Goal: Information Seeking & Learning: Learn about a topic

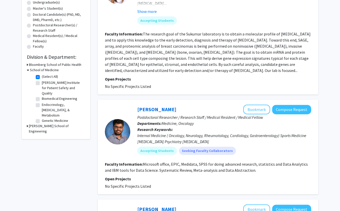
click at [42, 75] on label "(Select All)" at bounding box center [50, 76] width 16 height 5
click at [42, 75] on input "(Select All)" at bounding box center [43, 75] width 3 height 3
checkbox input "false"
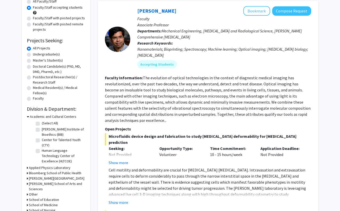
scroll to position [77, 0]
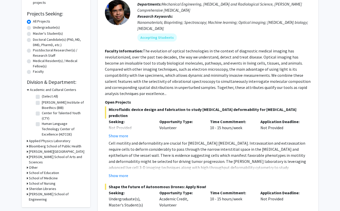
click at [43, 176] on h3 "School of Medicine" at bounding box center [43, 178] width 29 height 5
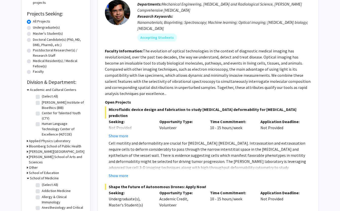
click at [42, 182] on label "(Select All)" at bounding box center [50, 184] width 16 height 5
click at [42, 182] on input "(Select All)" at bounding box center [43, 183] width 3 height 3
checkbox input "true"
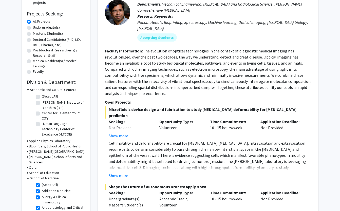
checkbox input "true"
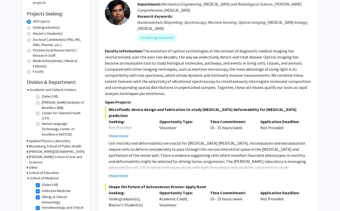
checkbox input "true"
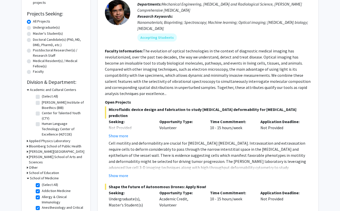
checkbox input "true"
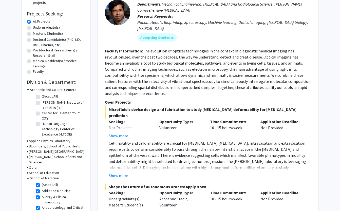
checkbox input "true"
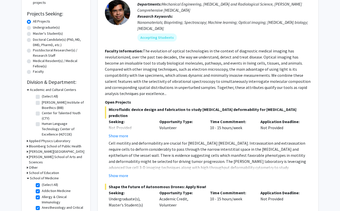
checkbox input "true"
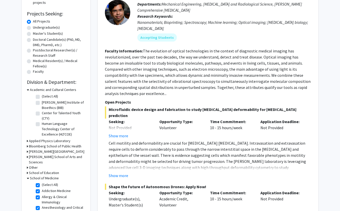
checkbox input "true"
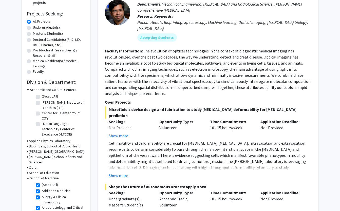
checkbox input "true"
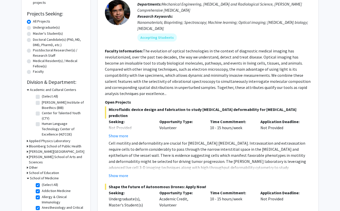
checkbox input "true"
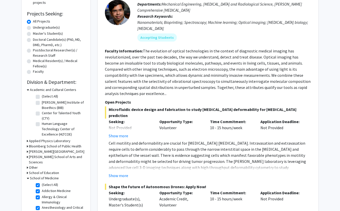
checkbox input "true"
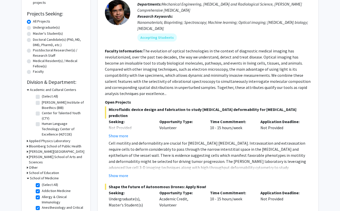
checkbox input "true"
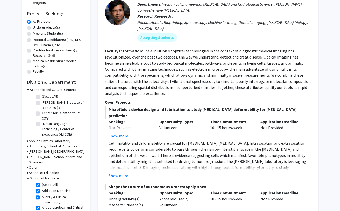
checkbox input "true"
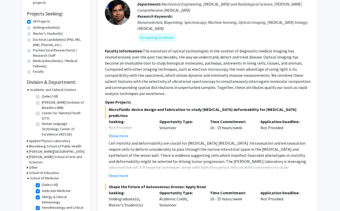
checkbox input "true"
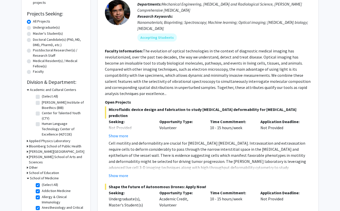
checkbox input "true"
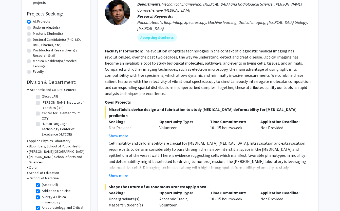
checkbox input "true"
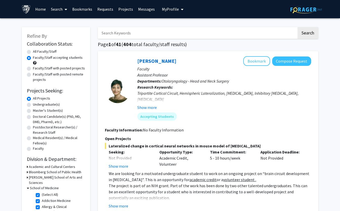
click at [150, 32] on input "Search Keywords" at bounding box center [197, 33] width 199 height 12
type input "clinic"
click at [308, 33] on button "Search" at bounding box center [308, 33] width 21 height 12
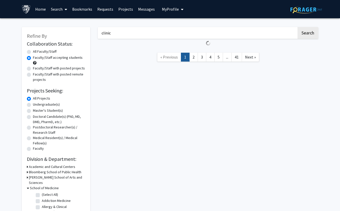
radio input "true"
checkbox input "false"
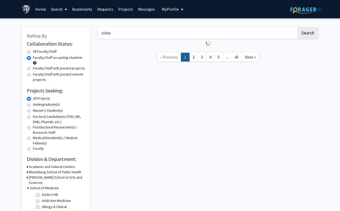
checkbox input "false"
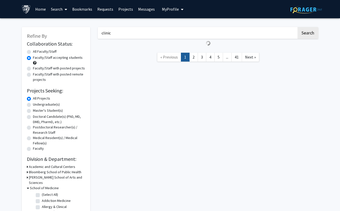
checkbox input "false"
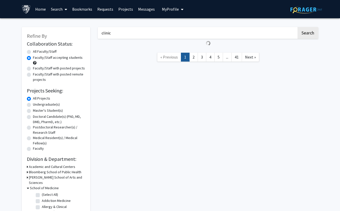
checkbox input "false"
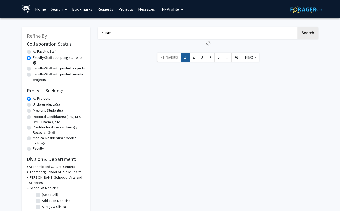
checkbox input "false"
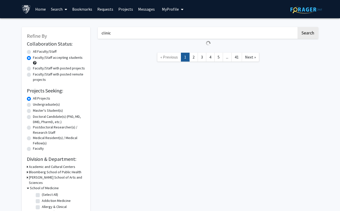
checkbox input "false"
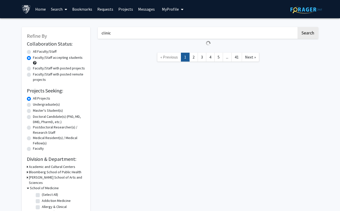
checkbox input "false"
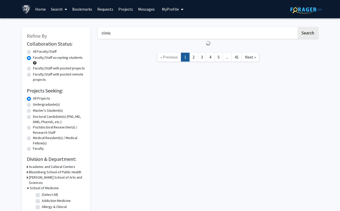
checkbox input "false"
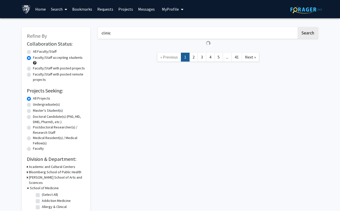
checkbox input "false"
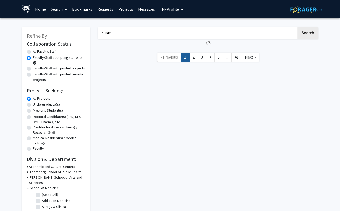
checkbox input "false"
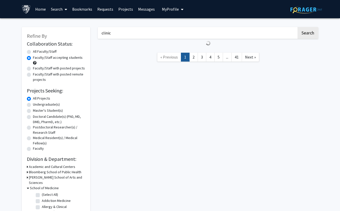
checkbox input "false"
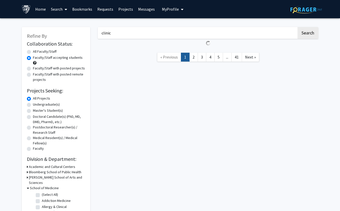
checkbox input "false"
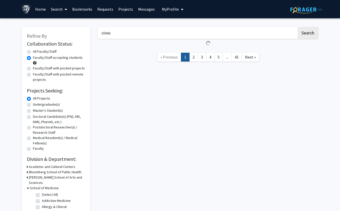
checkbox input "false"
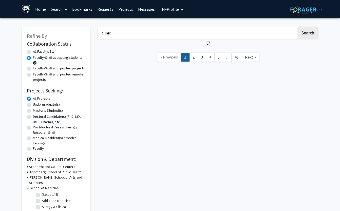
checkbox input "false"
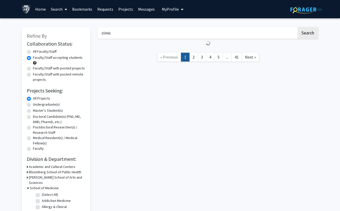
checkbox input "false"
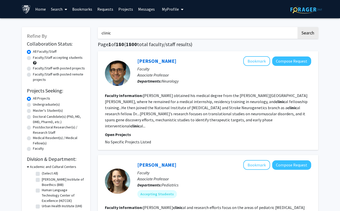
scroll to position [81, 0]
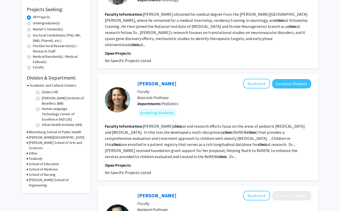
click at [40, 167] on h3 "School of Medicine" at bounding box center [43, 169] width 29 height 5
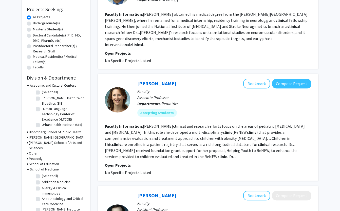
click at [42, 173] on label "(Select All)" at bounding box center [50, 175] width 16 height 5
click at [42, 173] on input "(Select All)" at bounding box center [43, 174] width 3 height 3
checkbox input "true"
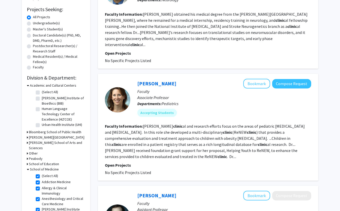
checkbox input "true"
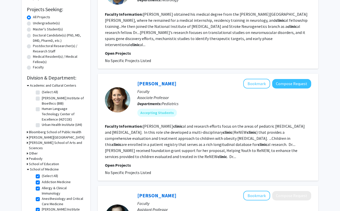
checkbox input "true"
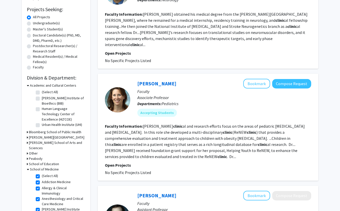
checkbox input "true"
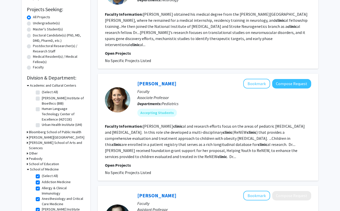
checkbox input "true"
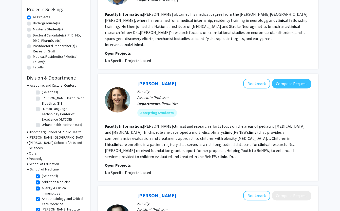
checkbox input "true"
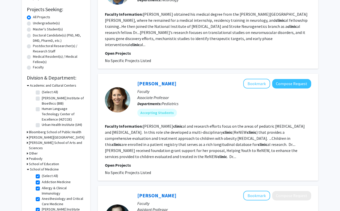
checkbox input "true"
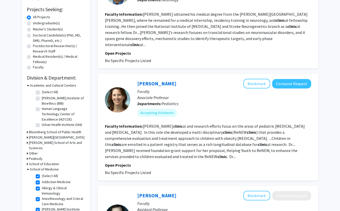
checkbox input "true"
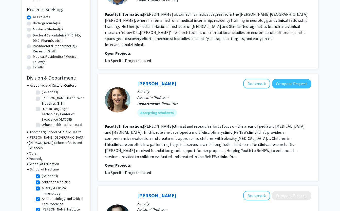
checkbox input "true"
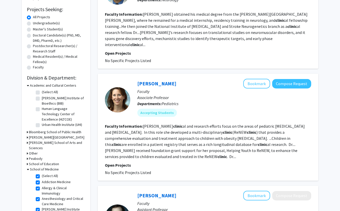
checkbox input "true"
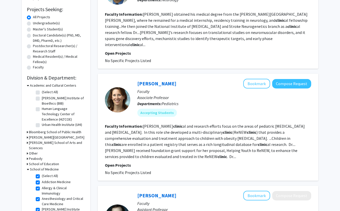
checkbox input "true"
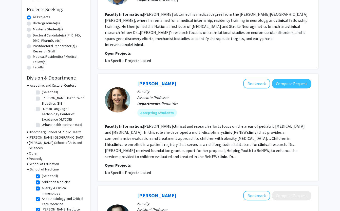
checkbox input "true"
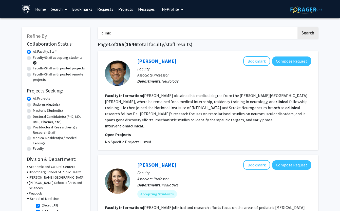
click at [119, 34] on input "clinic" at bounding box center [197, 33] width 199 height 12
click at [308, 33] on button "Search" at bounding box center [308, 33] width 21 height 12
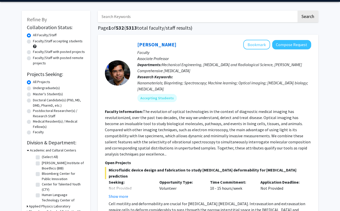
scroll to position [18, 0]
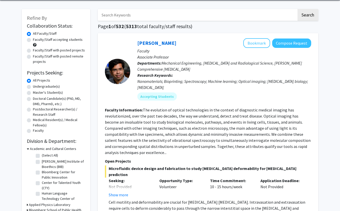
click at [39, 88] on label "Undergraduate(s)" at bounding box center [46, 86] width 27 height 5
click at [36, 87] on input "Undergraduate(s)" at bounding box center [34, 85] width 3 height 3
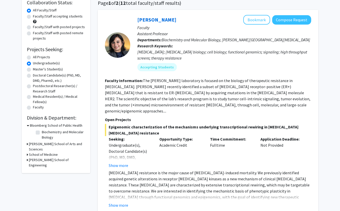
scroll to position [41, 0]
click at [33, 57] on label "All Projects" at bounding box center [41, 57] width 17 height 5
click at [33, 57] on input "All Projects" at bounding box center [34, 56] width 3 height 3
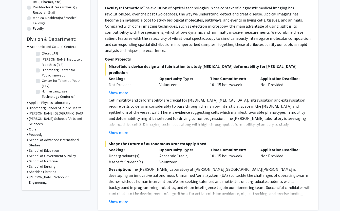
scroll to position [126, 0]
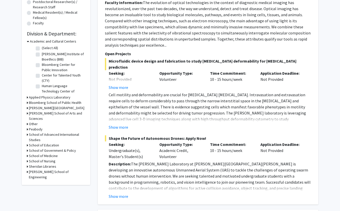
click at [43, 153] on h3 "School of Medicine" at bounding box center [43, 155] width 29 height 5
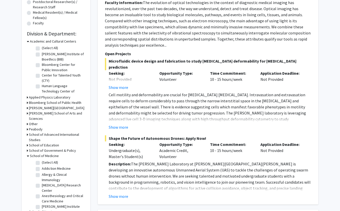
click at [42, 160] on label "(Select All)" at bounding box center [50, 162] width 16 height 5
click at [42, 160] on input "(Select All)" at bounding box center [43, 161] width 3 height 3
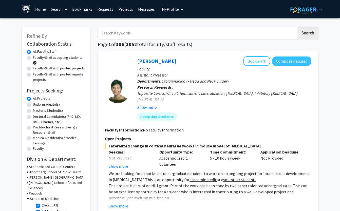
click at [63, 70] on label "Faculty/Staff with posted projects" at bounding box center [59, 68] width 52 height 5
click at [36, 69] on input "Faculty/Staff with posted projects" at bounding box center [34, 67] width 3 height 3
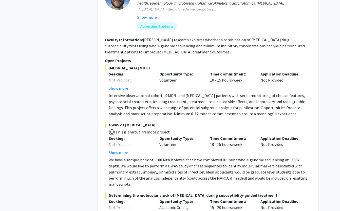
scroll to position [2331, 0]
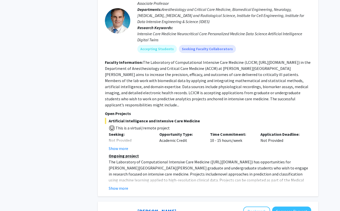
scroll to position [301, 0]
click at [122, 185] on button "Show more" at bounding box center [119, 188] width 20 height 6
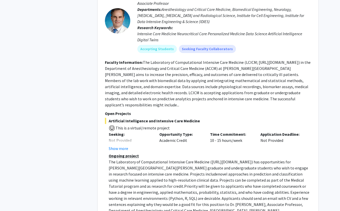
scroll to position [525, 0]
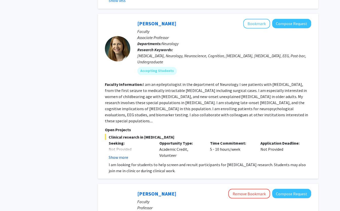
click at [122, 154] on button "Show more" at bounding box center [119, 157] width 20 height 6
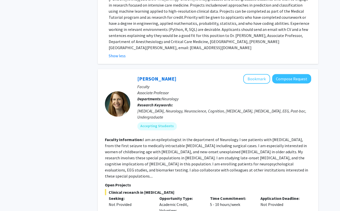
scroll to position [470, 0]
click at [151, 76] on link "[PERSON_NAME]" at bounding box center [156, 79] width 39 height 6
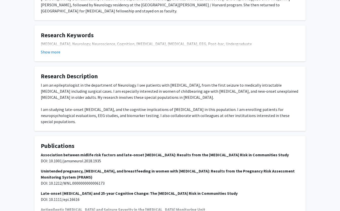
scroll to position [68, 0]
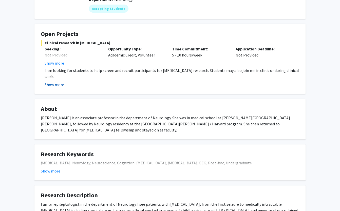
click at [54, 82] on button "Show more" at bounding box center [55, 85] width 20 height 6
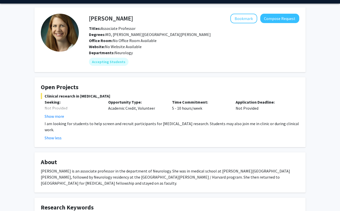
scroll to position [14, 0]
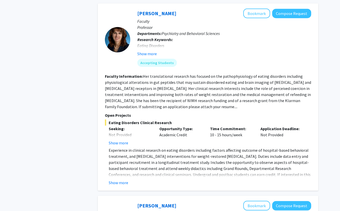
scroll to position [854, 0]
click at [117, 180] on button "Show more" at bounding box center [119, 183] width 20 height 6
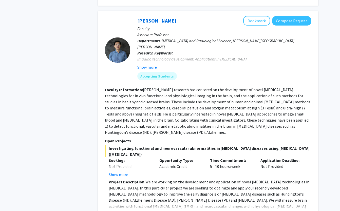
scroll to position [1065, 0]
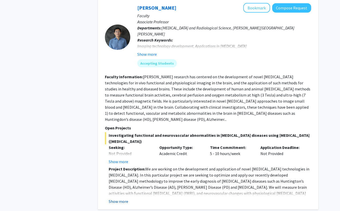
click at [123, 199] on button "Show more" at bounding box center [119, 202] width 20 height 6
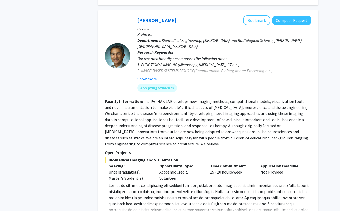
scroll to position [1422, 0]
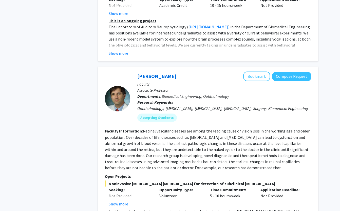
scroll to position [1833, 0]
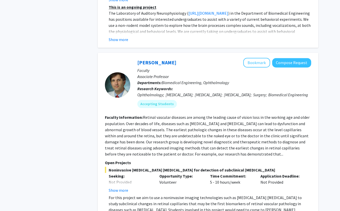
copy p "[URL][DOMAIN_NAME][PERSON_NAME][PERSON_NAME]"
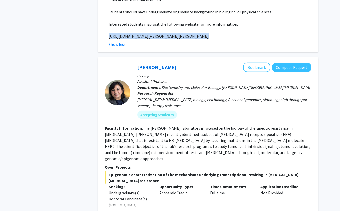
scroll to position [1890, 0]
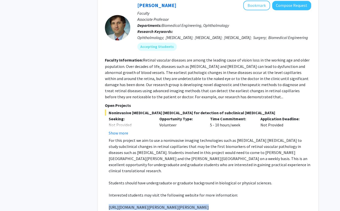
copy p "[URL][DOMAIN_NAME][PERSON_NAME][PERSON_NAME]"
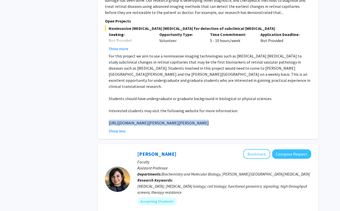
scroll to position [2076, 0]
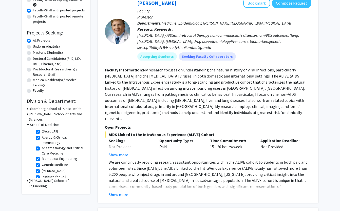
scroll to position [58, 0]
click at [125, 169] on fg-read-more "We are continually providing research assistant opportunities within the ALIVE …" at bounding box center [208, 178] width 206 height 39
click at [125, 192] on button "Show more" at bounding box center [119, 195] width 20 height 6
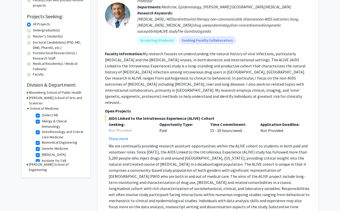
scroll to position [75, 0]
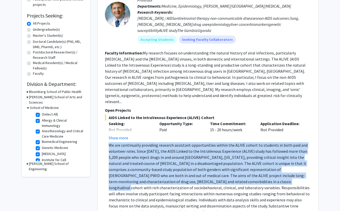
drag, startPoint x: 108, startPoint y: 125, endPoint x: 188, endPoint y: 159, distance: 87.3
click at [188, 159] on fg-read-more "We are continually providing research assistant opportunities within the ALIVE …" at bounding box center [208, 182] width 206 height 81
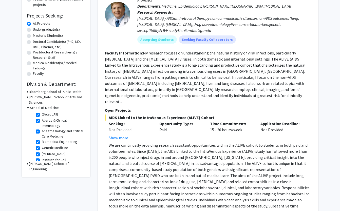
click at [189, 164] on p "We are continually providing research assistant opportunities within the ALIVE …" at bounding box center [210, 178] width 203 height 73
drag, startPoint x: 164, startPoint y: 166, endPoint x: 226, endPoint y: 166, distance: 62.1
click at [226, 166] on p "We are continually providing research assistant opportunities within the ALIVE …" at bounding box center [210, 178] width 203 height 73
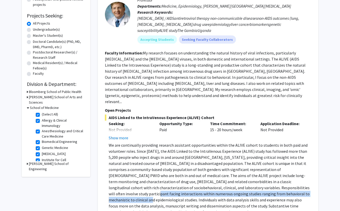
drag, startPoint x: 226, startPoint y: 166, endPoint x: 215, endPoint y: 172, distance: 12.8
click at [215, 172] on p "We are continually providing research assistant opportunities within the ALIVE …" at bounding box center [210, 178] width 203 height 73
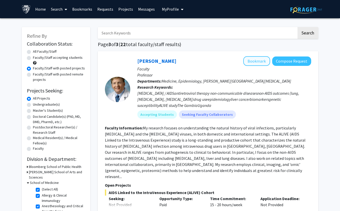
scroll to position [0, 0]
click at [262, 61] on button "Bookmark" at bounding box center [256, 61] width 27 height 10
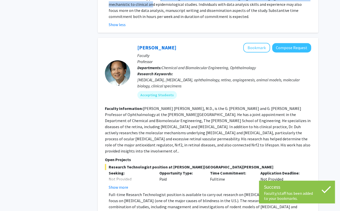
scroll to position [279, 0]
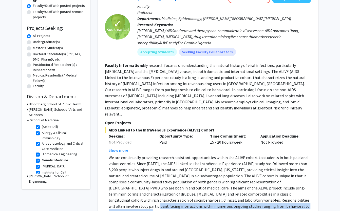
scroll to position [5, 0]
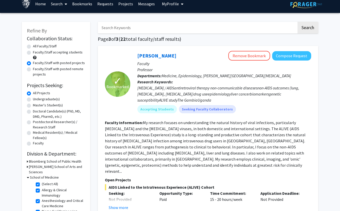
click at [233, 137] on fg-read-more "My research focuses on understanding the natural history of viral infections, p…" at bounding box center [205, 147] width 201 height 54
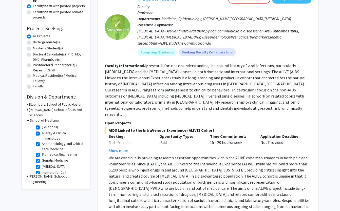
scroll to position [63, 0]
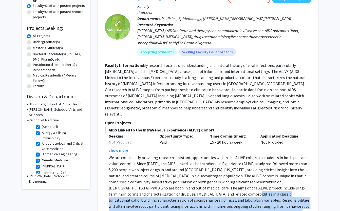
drag, startPoint x: 134, startPoint y: 169, endPoint x: 250, endPoint y: 199, distance: 120.2
click at [250, 199] on p "We are continually providing research assistant opportunities within the ALIVE …" at bounding box center [210, 191] width 203 height 73
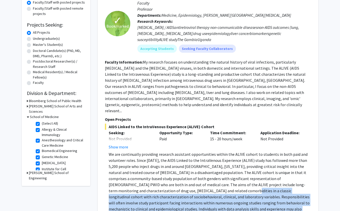
scroll to position [70, 0]
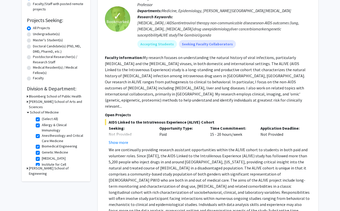
click at [186, 147] on p "We are continually providing research assistant opportunities within the ALIVE …" at bounding box center [210, 183] width 203 height 73
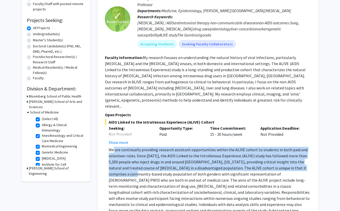
drag, startPoint x: 114, startPoint y: 127, endPoint x: 260, endPoint y: 146, distance: 147.8
click at [260, 147] on p "We are continually providing research assistant opportunities within the ALIVE …" at bounding box center [210, 183] width 203 height 73
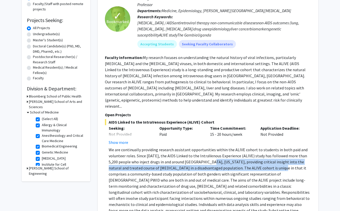
drag, startPoint x: 203, startPoint y: 142, endPoint x: 216, endPoint y: 144, distance: 12.6
click at [216, 147] on p "We are continually providing research assistant opportunities within the ALIVE …" at bounding box center [210, 183] width 203 height 73
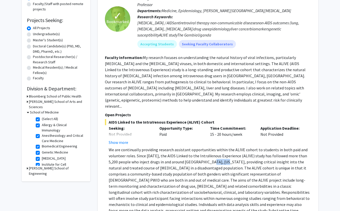
click at [216, 147] on p "We are continually providing research assistant opportunities within the ALIVE …" at bounding box center [210, 183] width 203 height 73
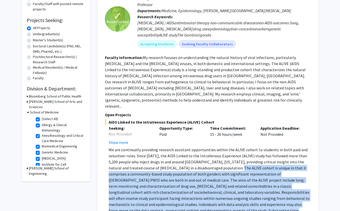
drag, startPoint x: 173, startPoint y: 148, endPoint x: 256, endPoint y: 191, distance: 93.0
click at [256, 191] on p "We are continually providing research assistant opportunities within the ALIVE …" at bounding box center [210, 183] width 203 height 73
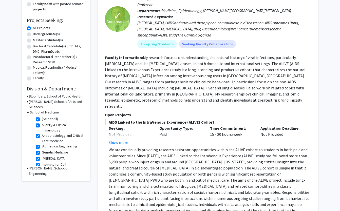
click at [170, 153] on p "We are continually providing research assistant opportunities within the ALIVE …" at bounding box center [210, 183] width 203 height 73
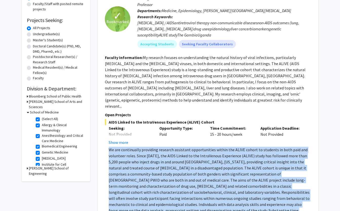
click at [170, 153] on p "We are continually providing research assistant opportunities within the ALIVE …" at bounding box center [210, 183] width 203 height 73
copy p "We are continually providing research assistant opportunities within the ALIVE …"
click at [145, 150] on p "We are continually providing research assistant opportunities within the ALIVE …" at bounding box center [210, 183] width 203 height 73
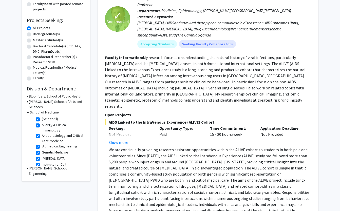
click at [148, 6] on p "Professor" at bounding box center [224, 5] width 174 height 6
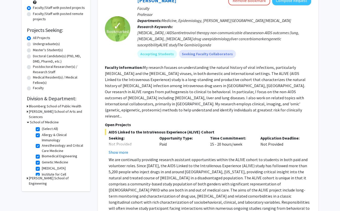
scroll to position [57, 0]
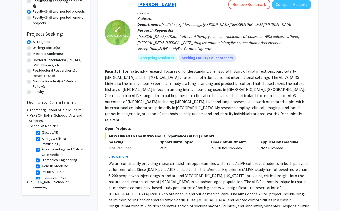
click at [145, 7] on link "[PERSON_NAME]" at bounding box center [156, 4] width 39 height 6
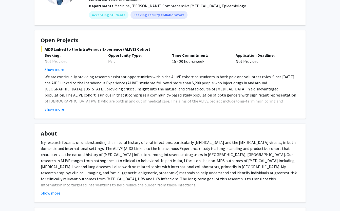
scroll to position [81, 0]
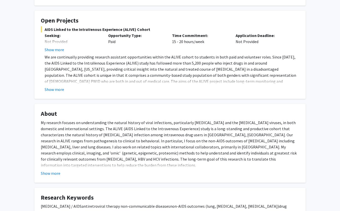
click at [58, 85] on fg-read-more "We are continually providing research assistant opportunities within the ALIVE …" at bounding box center [170, 73] width 259 height 39
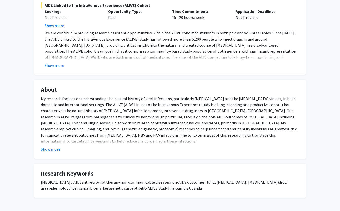
scroll to position [110, 0]
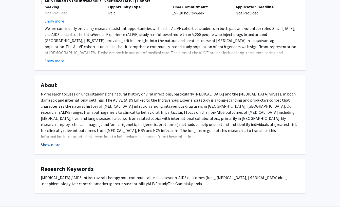
click at [56, 142] on button "Show more" at bounding box center [51, 145] width 20 height 6
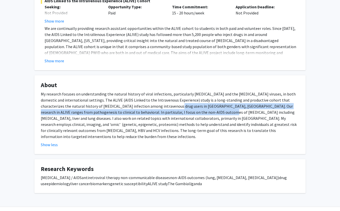
drag, startPoint x: 140, startPoint y: 101, endPoint x: 173, endPoint y: 108, distance: 33.9
click at [173, 108] on div "My research focuses on understanding the natural history of viral infections, p…" at bounding box center [170, 115] width 259 height 49
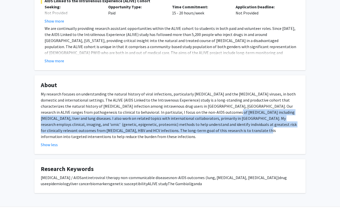
drag, startPoint x: 176, startPoint y: 109, endPoint x: 179, endPoint y: 128, distance: 18.6
click at [180, 128] on div "My research focuses on understanding the natural history of viral infections, p…" at bounding box center [170, 115] width 259 height 49
click at [179, 128] on div "My research focuses on understanding the natural history of viral infections, p…" at bounding box center [170, 115] width 259 height 49
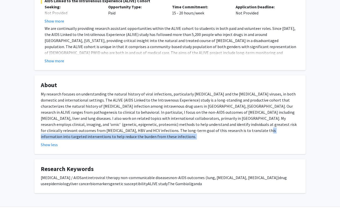
click at [179, 128] on div "My research focuses on understanding the natural history of viral infections, p…" at bounding box center [170, 115] width 259 height 49
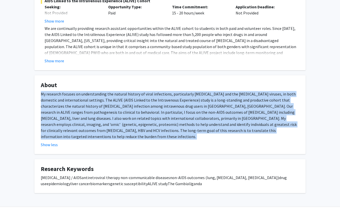
click at [179, 128] on div "My research focuses on understanding the natural history of viral infections, p…" at bounding box center [170, 115] width 259 height 49
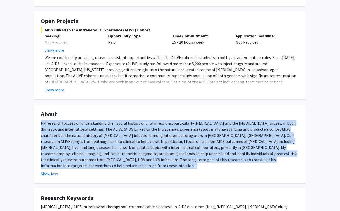
scroll to position [32, 0]
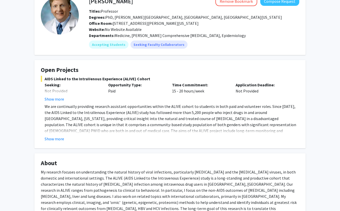
click at [124, 96] on div "Opportunity Type: Paid" at bounding box center [136, 92] width 64 height 20
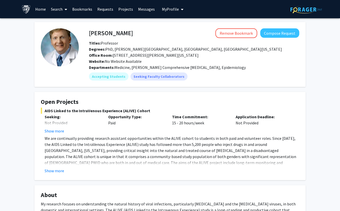
scroll to position [0, 0]
drag, startPoint x: 88, startPoint y: 31, endPoint x: 151, endPoint y: 31, distance: 62.9
click at [151, 31] on div "[PERSON_NAME] Remove Bookmark Compose Request" at bounding box center [194, 33] width 218 height 10
click at [115, 31] on h4 "[PERSON_NAME]" at bounding box center [111, 32] width 44 height 9
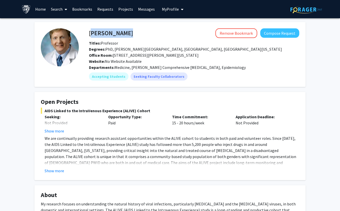
click at [115, 31] on h4 "[PERSON_NAME]" at bounding box center [111, 32] width 44 height 9
copy h4 "[PERSON_NAME]"
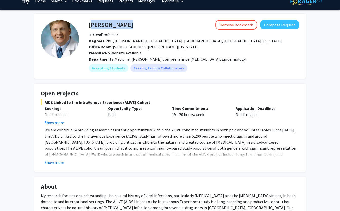
scroll to position [13, 0]
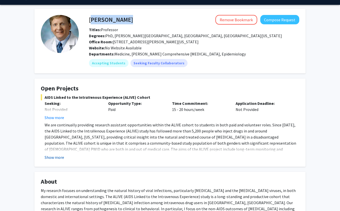
click at [57, 156] on button "Show more" at bounding box center [55, 157] width 20 height 6
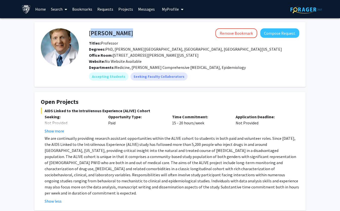
scroll to position [0, 0]
click at [108, 36] on h4 "[PERSON_NAME]" at bounding box center [111, 32] width 44 height 9
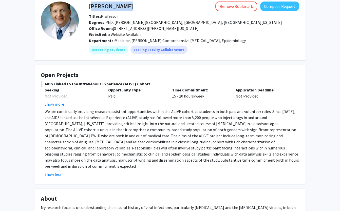
scroll to position [28, 0]
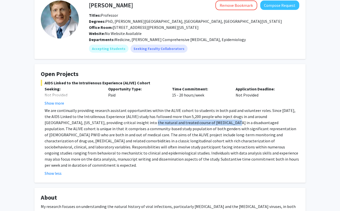
drag, startPoint x: 113, startPoint y: 120, endPoint x: 192, endPoint y: 121, distance: 78.9
click at [192, 121] on p "We are continually providing research assistant opportunities within the ALIVE …" at bounding box center [172, 138] width 255 height 61
click at [210, 121] on p "We are continually providing research assistant opportunities within the ALIVE …" at bounding box center [172, 138] width 255 height 61
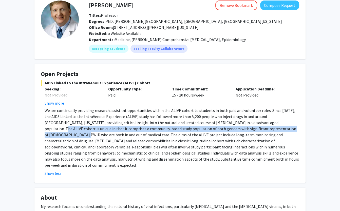
drag, startPoint x: 211, startPoint y: 121, endPoint x: 224, endPoint y: 127, distance: 14.0
click at [224, 127] on p "We are continually providing research assistant opportunities within the ALIVE …" at bounding box center [172, 138] width 255 height 61
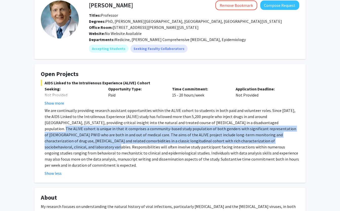
drag, startPoint x: 210, startPoint y: 120, endPoint x: 190, endPoint y: 139, distance: 27.5
click at [190, 139] on p "We are continually providing research assistant opportunities within the ALIVE …" at bounding box center [172, 138] width 255 height 61
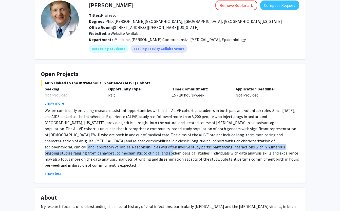
drag, startPoint x: 177, startPoint y: 140, endPoint x: 224, endPoint y: 145, distance: 47.2
click at [224, 145] on p "We are continually providing research assistant opportunities within the ALIVE …" at bounding box center [172, 138] width 255 height 61
copy p "s. Responsibilities will often involve study participant facing interactions wi…"
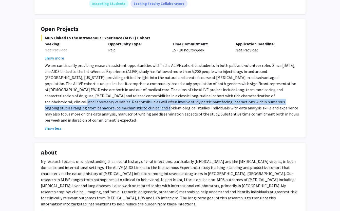
scroll to position [99, 0]
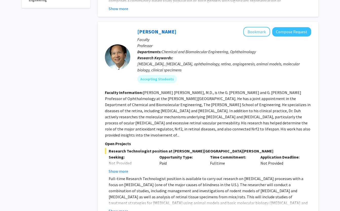
scroll to position [37, 0]
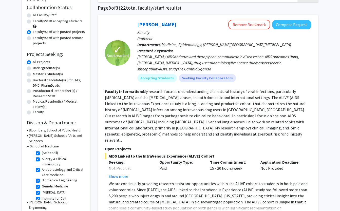
click at [44, 67] on label "Undergraduate(s)" at bounding box center [46, 67] width 27 height 5
click at [36, 67] on input "Undergraduate(s)" at bounding box center [34, 66] width 3 height 3
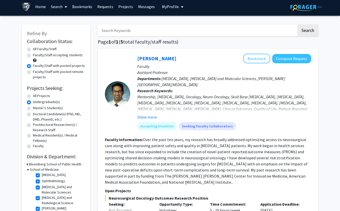
scroll to position [13, 0]
click at [51, 163] on h3 "Bloomberg School of Public Health" at bounding box center [55, 164] width 52 height 5
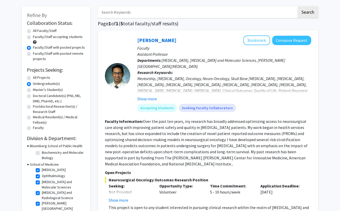
scroll to position [37, 0]
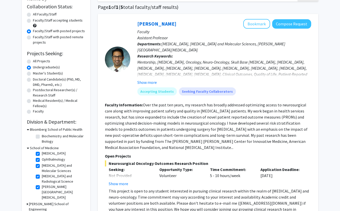
click at [40, 135] on fg-checkbox "Biochemistry and Molecular Biology Biochemistry and Molecular Biology" at bounding box center [60, 139] width 48 height 11
click at [42, 136] on label "Biochemistry and Molecular Biology" at bounding box center [63, 139] width 42 height 11
click at [42, 136] on input "Biochemistry and Molecular Biology" at bounding box center [43, 135] width 3 height 3
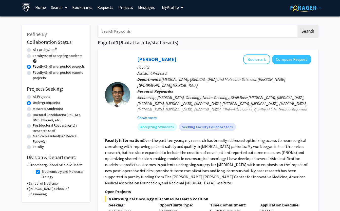
scroll to position [87, 0]
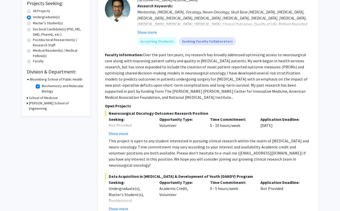
click at [42, 87] on label "Biochemistry and Molecular Biology" at bounding box center [63, 88] width 42 height 11
click at [42, 87] on input "Biochemistry and Molecular Biology" at bounding box center [43, 84] width 3 height 3
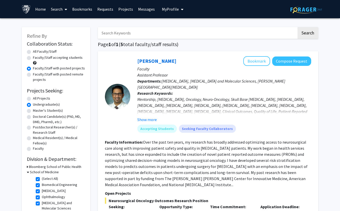
click at [33, 57] on label "Faculty/Staff accepting students" at bounding box center [58, 57] width 50 height 5
click at [33, 57] on input "Faculty/Staff accepting students" at bounding box center [34, 56] width 3 height 3
click at [37, 165] on h3 "Bloomberg School of Public Health" at bounding box center [55, 166] width 52 height 5
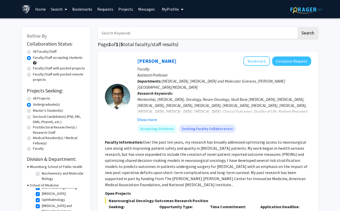
click at [42, 174] on label "Biochemistry and Molecular Biology" at bounding box center [63, 176] width 42 height 11
click at [42, 174] on input "Biochemistry and Molecular Biology" at bounding box center [43, 172] width 3 height 3
click at [124, 148] on fg-read-more "Over the past ten years, my research has broadly addressed optimizing access to…" at bounding box center [206, 164] width 203 height 48
click at [33, 97] on label "All Projects" at bounding box center [41, 98] width 17 height 5
click at [33, 97] on input "All Projects" at bounding box center [34, 97] width 3 height 3
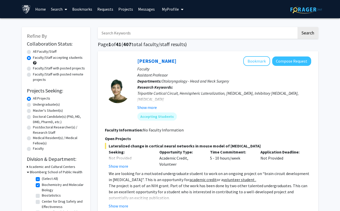
click at [42, 178] on label "(Select All)" at bounding box center [50, 178] width 16 height 5
click at [42, 178] on input "(Select All)" at bounding box center [43, 177] width 3 height 3
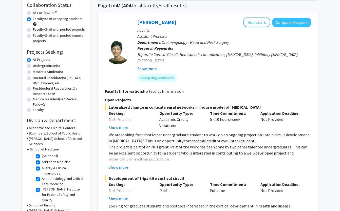
scroll to position [65, 0]
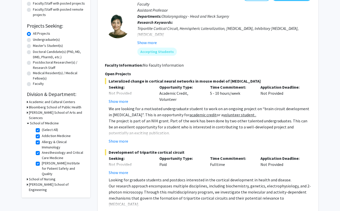
click at [42, 127] on label "(Select All)" at bounding box center [50, 129] width 16 height 5
click at [42, 127] on input "(Select All)" at bounding box center [43, 128] width 3 height 3
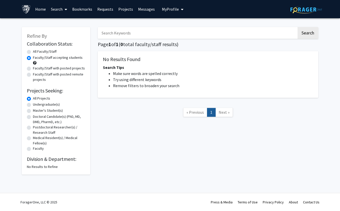
click at [45, 164] on div "No Results to Refine" at bounding box center [56, 166] width 58 height 5
click at [45, 167] on div "No Results to Refine" at bounding box center [56, 166] width 58 height 5
click at [43, 165] on div "No Results to Refine" at bounding box center [56, 166] width 58 height 5
click at [30, 165] on div "No Results to Refine" at bounding box center [56, 166] width 58 height 5
click at [53, 10] on link "Search" at bounding box center [58, 9] width 21 height 18
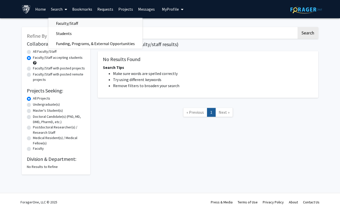
click at [72, 22] on span "Faculty/Staff" at bounding box center [66, 23] width 37 height 10
radio input "true"
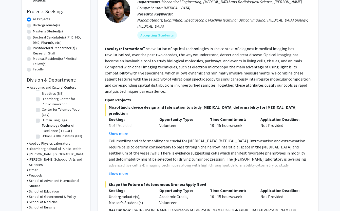
scroll to position [12, 0]
click at [44, 159] on h3 "[PERSON_NAME] School of Arts and Sciences" at bounding box center [57, 162] width 56 height 11
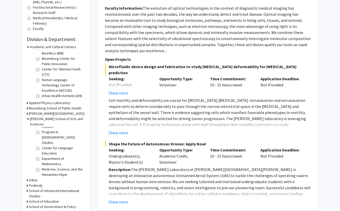
scroll to position [300, 0]
click at [42, 166] on label "Medicine, Science, and the Humanities Major" at bounding box center [63, 171] width 42 height 11
click at [42, 166] on input "Medicine, Science, and the Humanities Major" at bounding box center [43, 167] width 3 height 3
checkbox input "true"
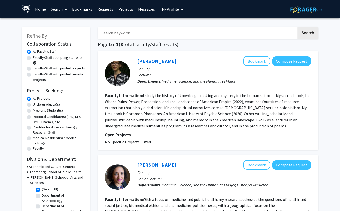
click at [56, 69] on label "Faculty/Staff with posted projects" at bounding box center [59, 68] width 52 height 5
click at [36, 69] on input "Faculty/Staff with posted projects" at bounding box center [34, 67] width 3 height 3
radio input "true"
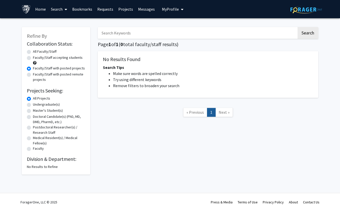
click at [34, 49] on form "Collaboration Status: Collaboration Status All Faculty/Staff Collaboration Stat…" at bounding box center [56, 96] width 58 height 111
click at [31, 52] on div "All Faculty/Staff" at bounding box center [56, 52] width 58 height 6
click at [33, 52] on label "All Faculty/Staff" at bounding box center [45, 51] width 24 height 5
click at [33, 52] on input "All Faculty/Staff" at bounding box center [34, 50] width 3 height 3
radio input "true"
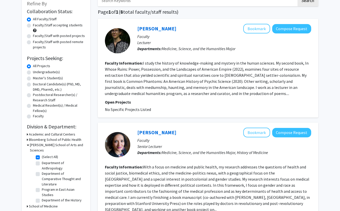
scroll to position [43, 0]
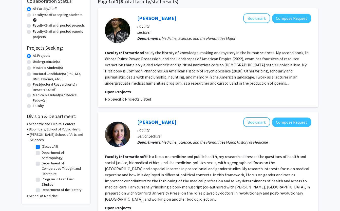
click at [42, 144] on label "(Select All)" at bounding box center [50, 146] width 16 height 5
click at [42, 144] on input "(Select All)" at bounding box center [43, 145] width 3 height 3
checkbox input "false"
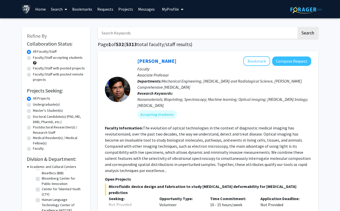
click at [51, 12] on link "Search" at bounding box center [58, 9] width 21 height 18
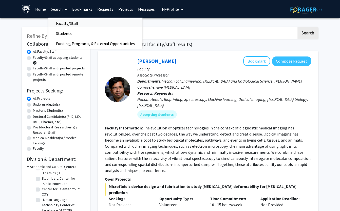
click at [61, 25] on span "Faculty/Staff" at bounding box center [66, 23] width 37 height 10
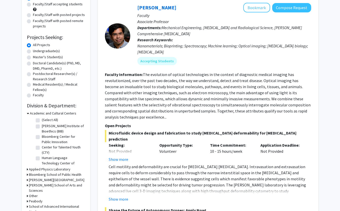
scroll to position [16, 0]
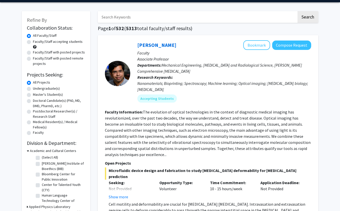
click at [44, 43] on label "Faculty/Staff accepting students" at bounding box center [58, 41] width 50 height 5
click at [36, 42] on input "Faculty/Staff accepting students" at bounding box center [34, 40] width 3 height 3
radio input "true"
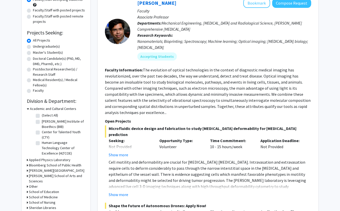
scroll to position [66, 0]
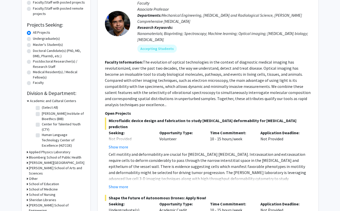
click at [50, 155] on h3 "Bloomberg School of Public Health" at bounding box center [55, 157] width 52 height 5
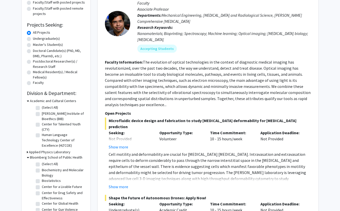
click at [42, 164] on label "(Select All)" at bounding box center [50, 164] width 16 height 5
click at [42, 164] on input "(Select All)" at bounding box center [43, 163] width 3 height 3
checkbox input "true"
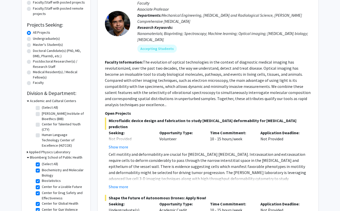
checkbox input "true"
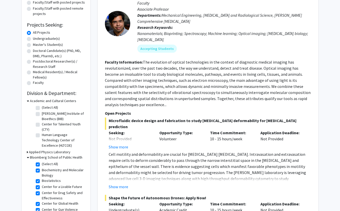
checkbox input "true"
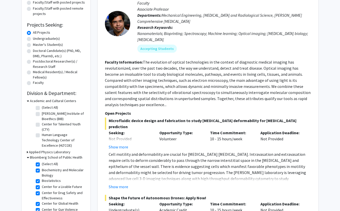
checkbox input "true"
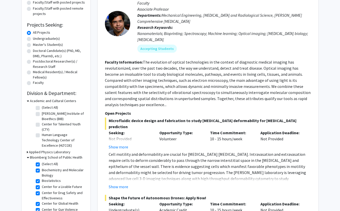
checkbox input "true"
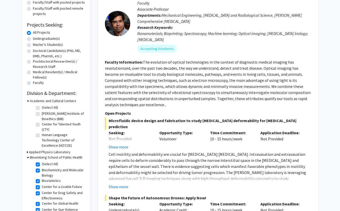
checkbox input "true"
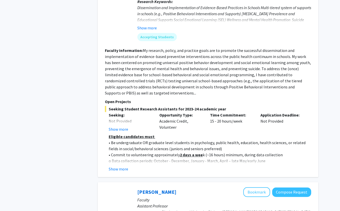
scroll to position [301, 0]
click at [123, 166] on button "Show more" at bounding box center [119, 169] width 20 height 6
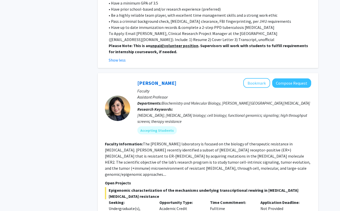
scroll to position [729, 0]
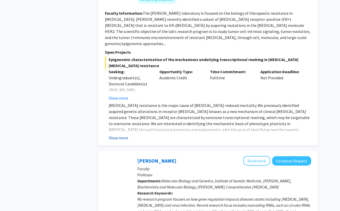
click at [119, 135] on button "Show more" at bounding box center [119, 138] width 20 height 6
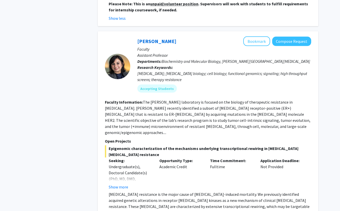
scroll to position [641, 0]
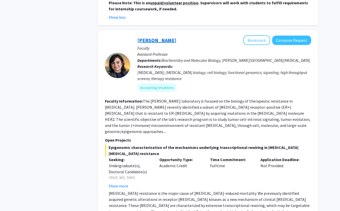
click at [154, 37] on link "[PERSON_NAME]" at bounding box center [156, 40] width 39 height 6
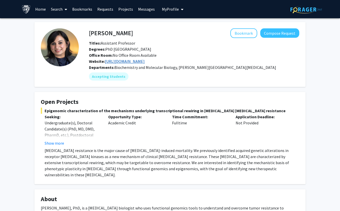
click at [117, 62] on link "http://www.nayarlab.org/" at bounding box center [125, 61] width 40 height 5
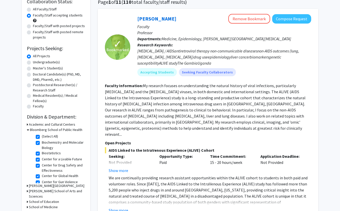
scroll to position [1, 0]
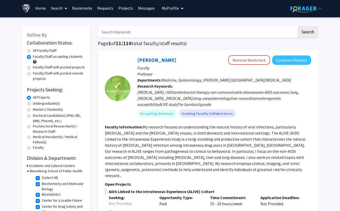
click at [46, 67] on label "Faculty/Staff with posted projects" at bounding box center [59, 67] width 52 height 5
click at [36, 67] on input "Faculty/Staff with posted projects" at bounding box center [34, 66] width 3 height 3
radio input "true"
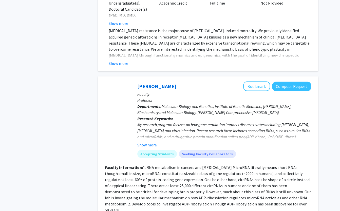
scroll to position [450, 0]
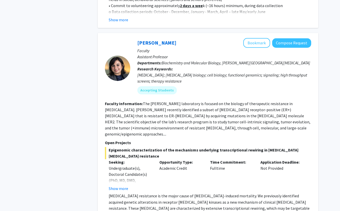
click at [145, 38] on div "Utthara Nayar Bookmark Compose Request" at bounding box center [224, 43] width 174 height 10
click at [145, 40] on link "[PERSON_NAME]" at bounding box center [156, 43] width 39 height 6
